Goal: Task Accomplishment & Management: Manage account settings

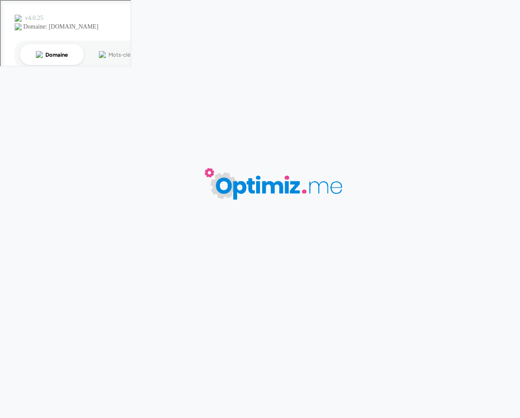
type input "goodies photographe"
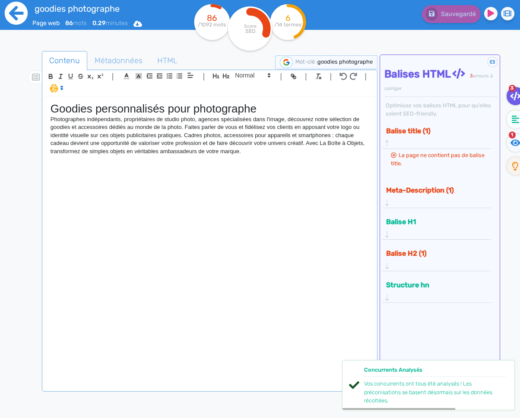
click at [21, 13] on icon at bounding box center [16, 13] width 24 height 24
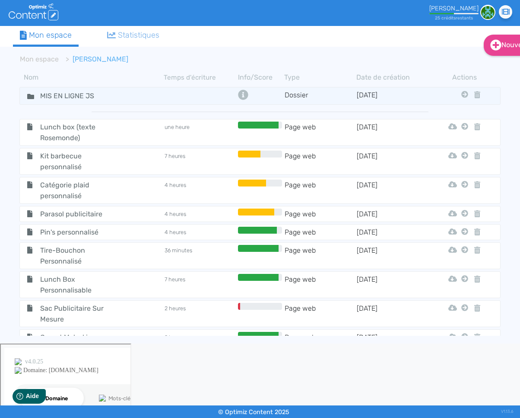
click at [99, 308] on span "Sac Publicitaire Sur Mesure" at bounding box center [81, 314] width 95 height 22
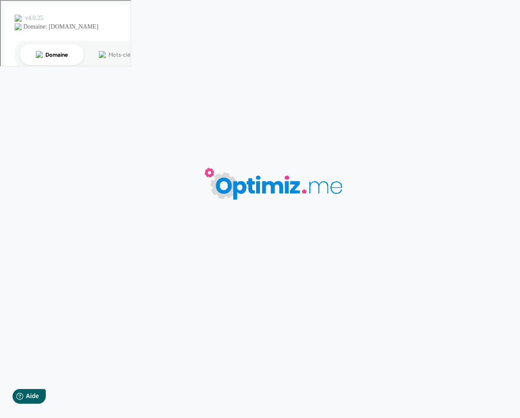
type input "Sac Publicitaire Sur Mesure"
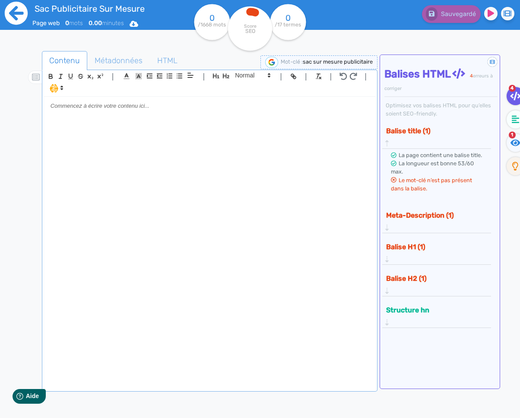
click at [25, 18] on icon at bounding box center [16, 13] width 23 height 23
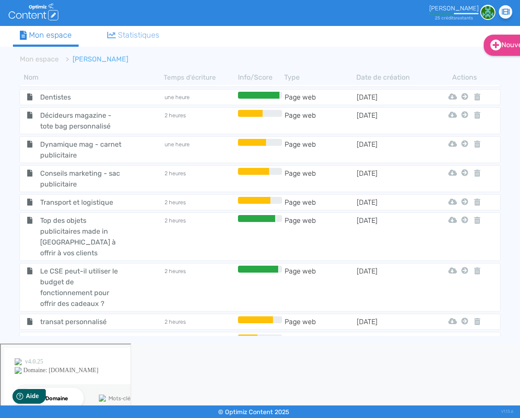
scroll to position [7431, 0]
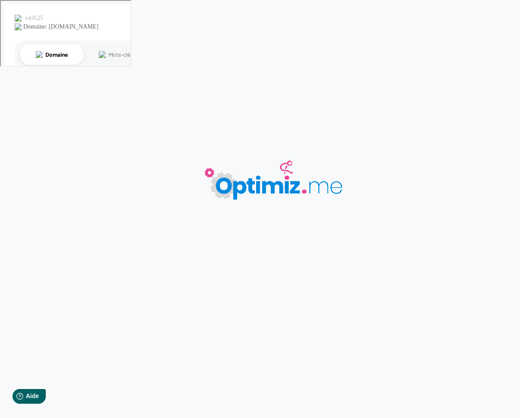
type input "goodies photographe"
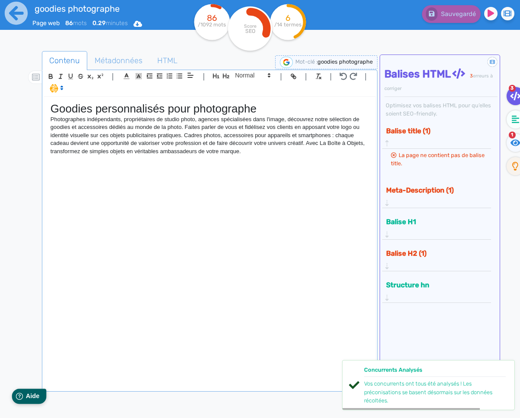
click at [26, 397] on span "Aide" at bounding box center [33, 395] width 14 height 7
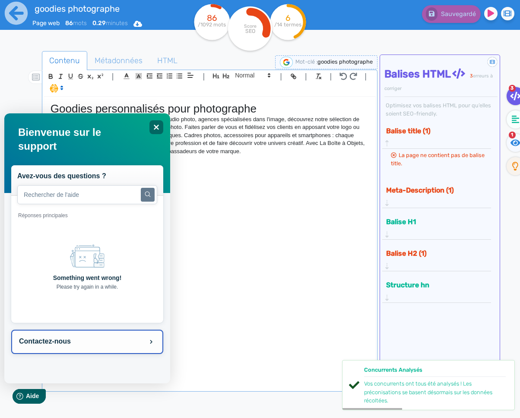
click at [54, 342] on button "Contactez-nous" at bounding box center [87, 341] width 152 height 24
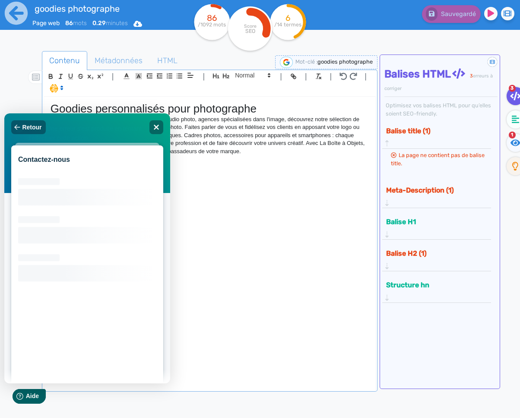
click at [43, 160] on h2 "Contactez-nous" at bounding box center [87, 160] width 138 height 8
click at [29, 395] on span "Aide" at bounding box center [33, 395] width 14 height 7
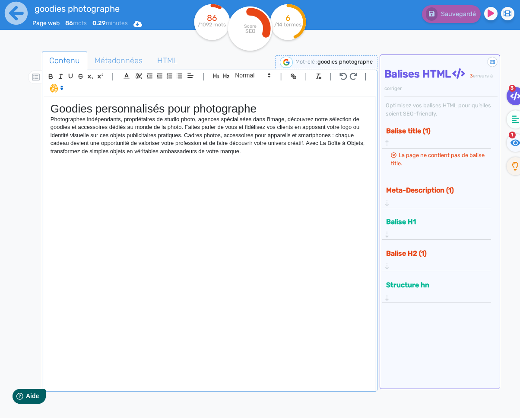
click at [195, 184] on div "Goodies personnalisés pour photographe Photographes indépendants, propriétaires…" at bounding box center [210, 243] width 332 height 292
click at [25, 15] on icon at bounding box center [16, 13] width 23 height 23
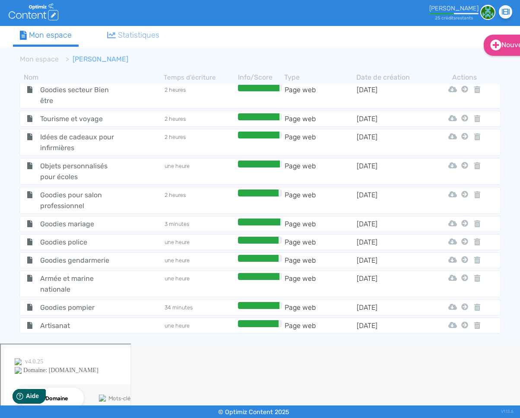
scroll to position [7431, 0]
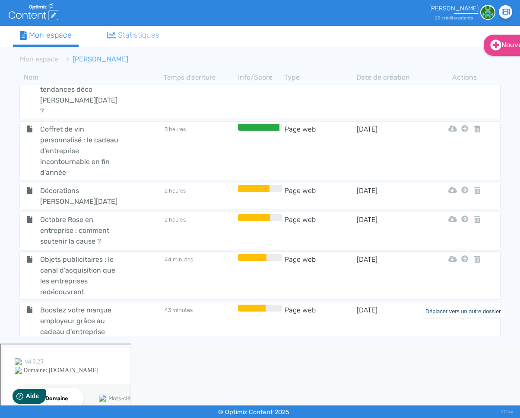
click at [443, 347] on button "Mon Espace" at bounding box center [466, 346] width 85 height 14
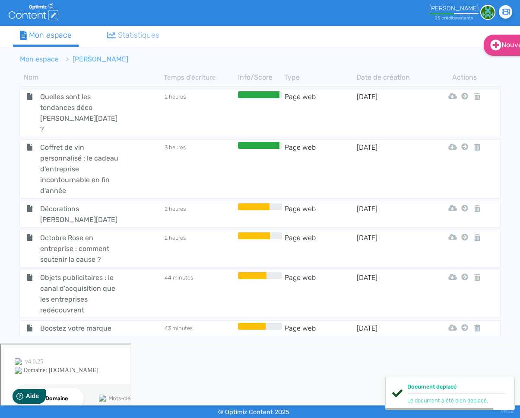
click at [31, 56] on link "Mon espace" at bounding box center [39, 59] width 39 height 8
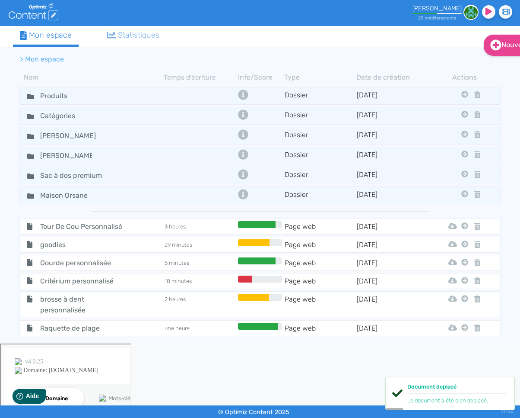
scroll to position [119, 0]
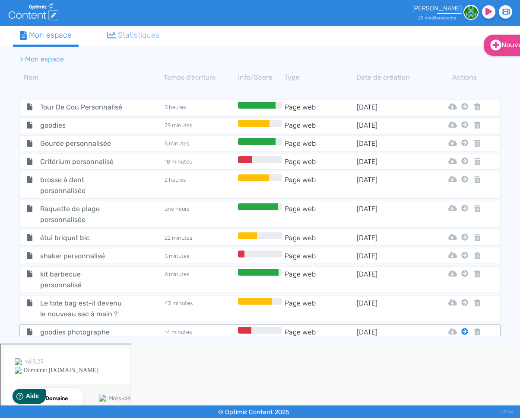
click at [466, 328] on icon at bounding box center [465, 331] width 7 height 7
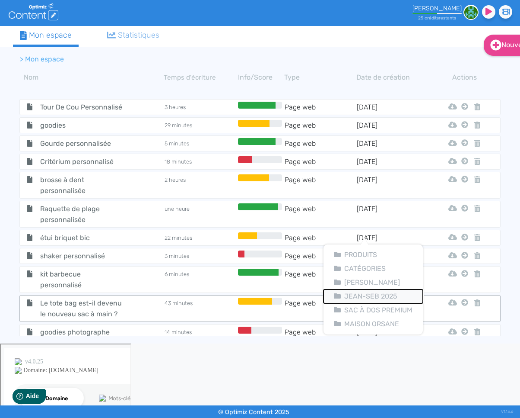
click at [373, 297] on button "Jean-seb 2025" at bounding box center [373, 296] width 99 height 14
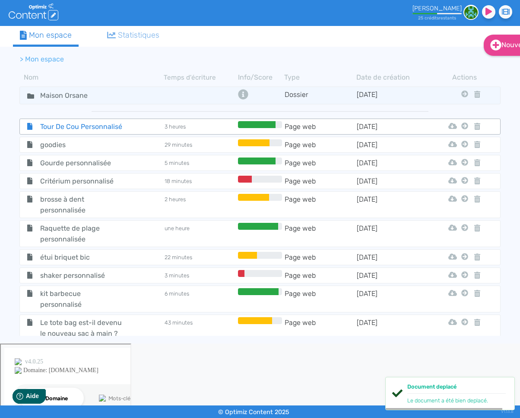
scroll to position [0, 0]
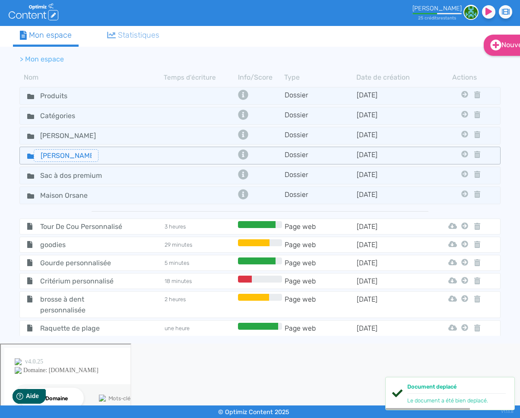
click at [37, 156] on input "[PERSON_NAME] 2025" at bounding box center [66, 155] width 65 height 13
click at [28, 155] on icon at bounding box center [30, 155] width 7 height 5
click at [27, 155] on icon at bounding box center [30, 155] width 7 height 5
